Goal: Check status: Check status

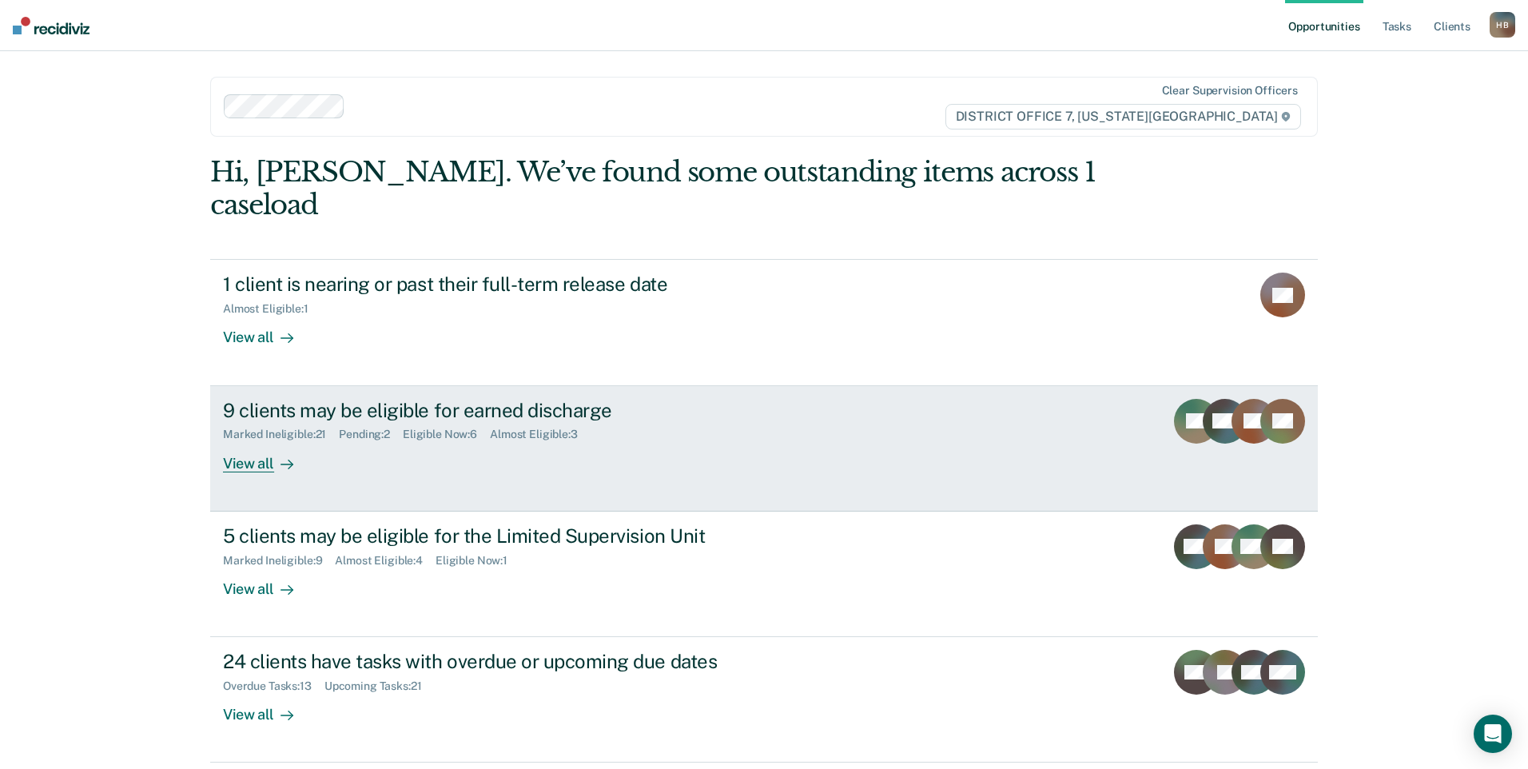
click at [236, 441] on div "View all" at bounding box center [268, 456] width 90 height 31
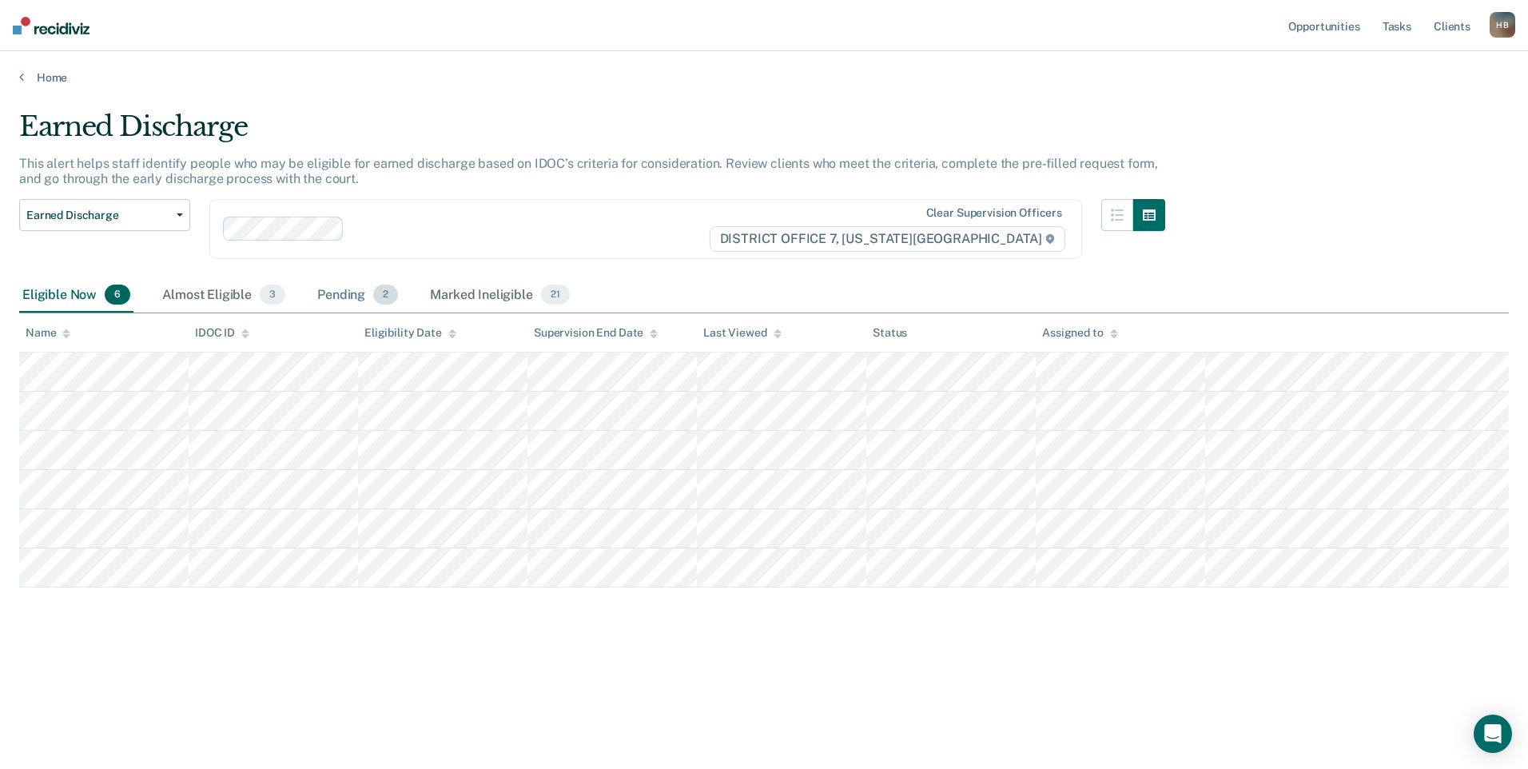
click at [336, 298] on div "Pending 2" at bounding box center [357, 295] width 87 height 35
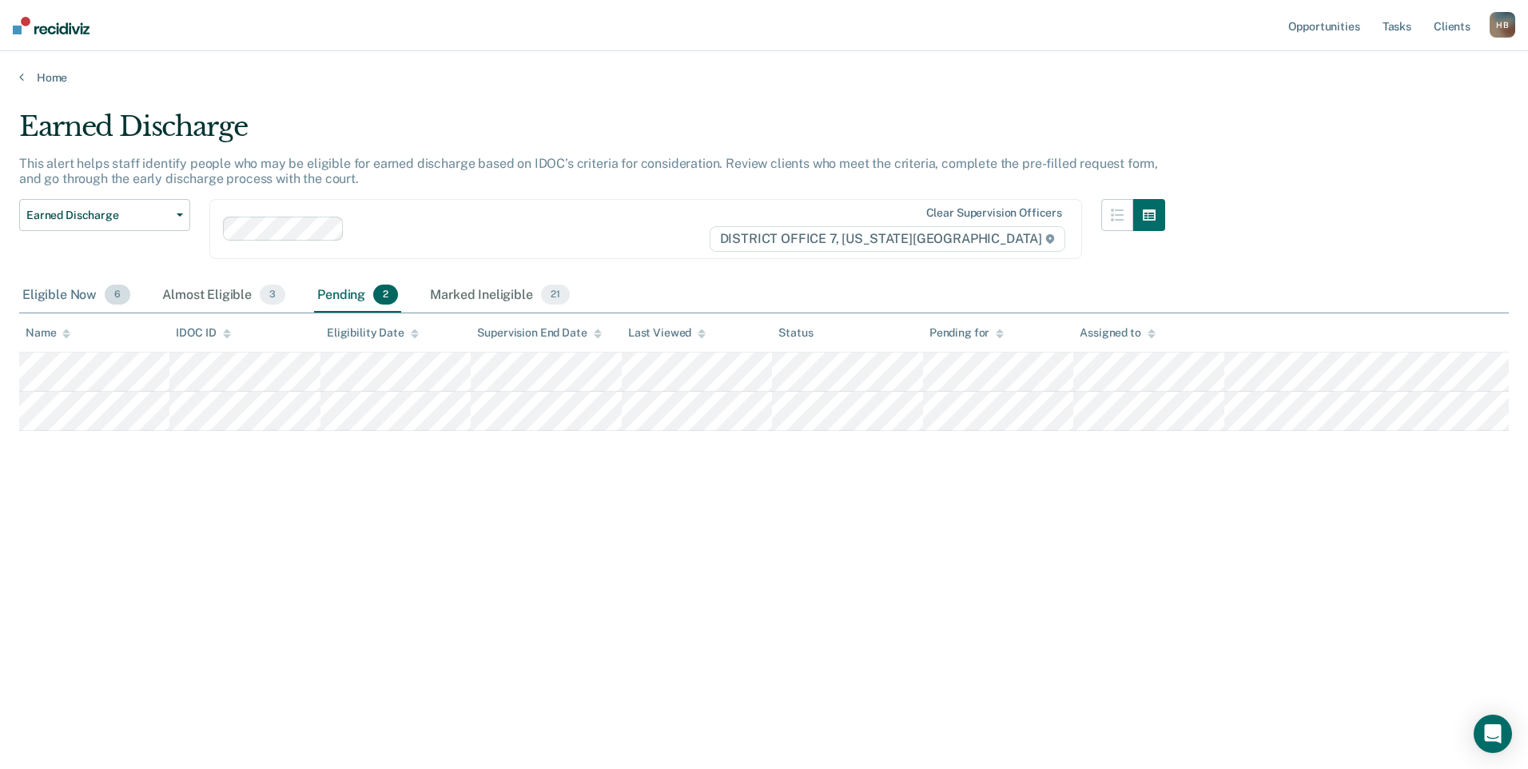
click at [113, 296] on span "6" at bounding box center [118, 294] width 26 height 21
